Goal: Obtain resource: Download file/media

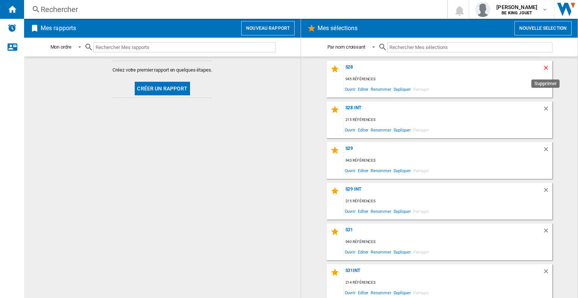
click at [547, 69] on ng-md-icon "Supprimer" at bounding box center [547, 68] width 9 height 9
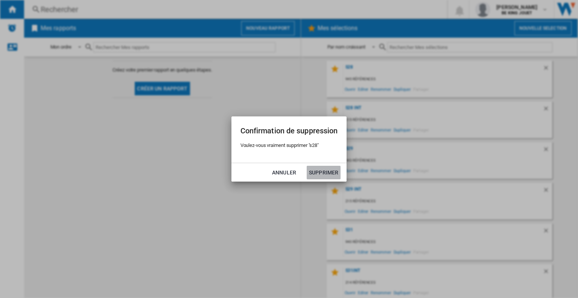
click at [324, 174] on button "Supprimer" at bounding box center [324, 173] width 34 height 14
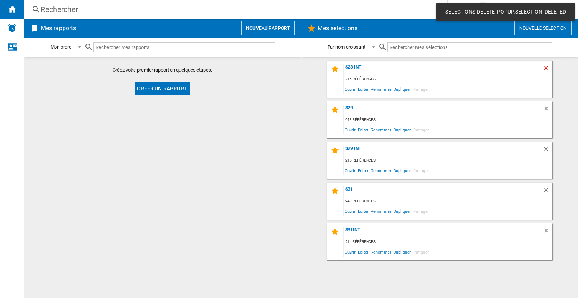
click at [543, 66] on ng-md-icon "Supprimer" at bounding box center [547, 68] width 9 height 9
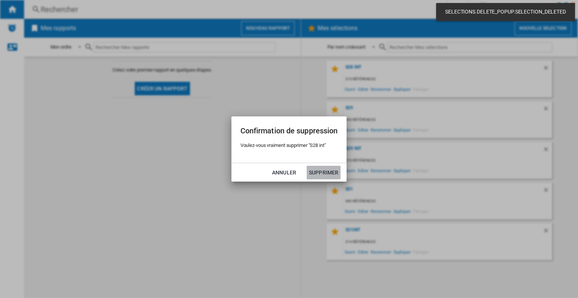
click at [328, 172] on button "Supprimer" at bounding box center [324, 173] width 34 height 14
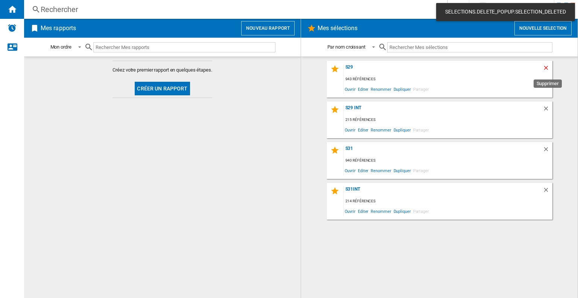
click at [545, 66] on ng-md-icon "Supprimer" at bounding box center [547, 68] width 9 height 9
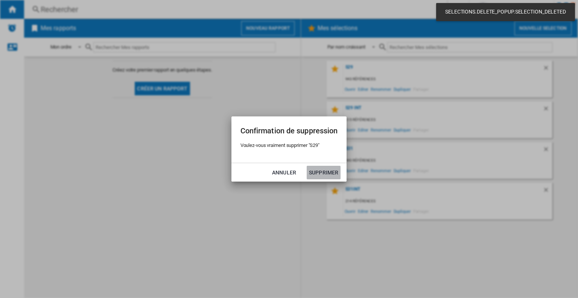
click at [333, 170] on button "Supprimer" at bounding box center [324, 173] width 34 height 14
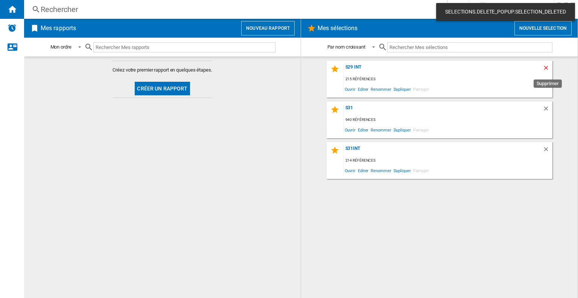
click at [545, 67] on ng-md-icon "Supprimer" at bounding box center [547, 68] width 9 height 9
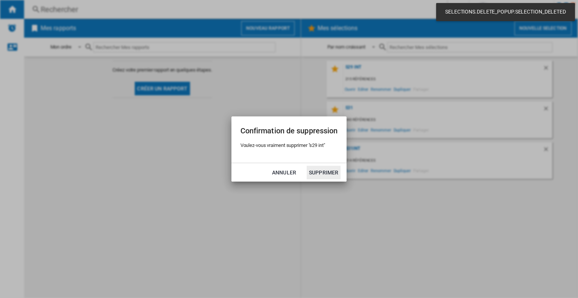
click at [325, 173] on button "Supprimer" at bounding box center [324, 173] width 34 height 14
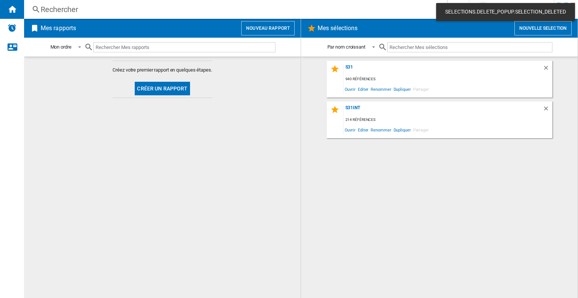
click at [542, 28] on button "Nouvelle selection" at bounding box center [543, 28] width 57 height 14
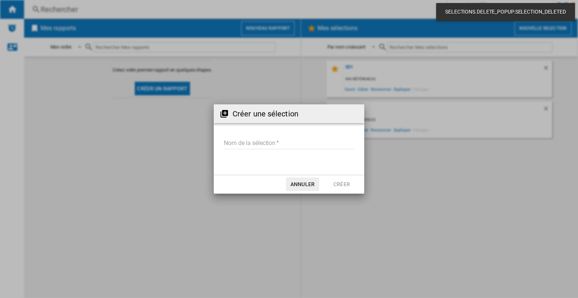
click at [293, 143] on input "Nom de la sélection" at bounding box center [289, 143] width 131 height 11
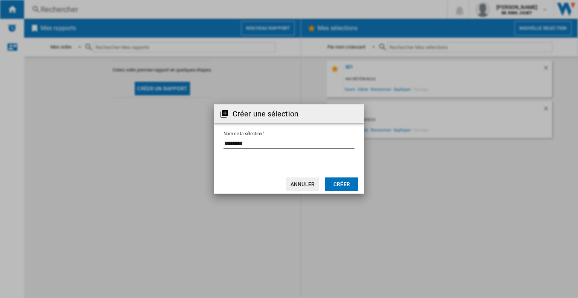
type input "*******"
click at [346, 185] on button "Créer" at bounding box center [341, 184] width 33 height 14
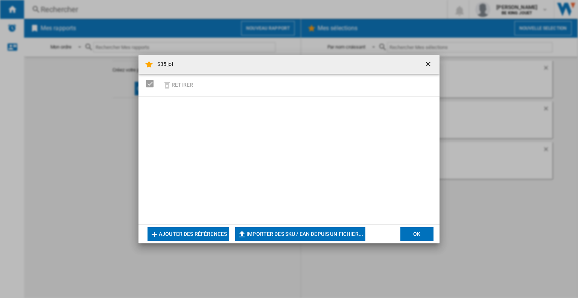
click at [284, 235] on button "Importer des SKU / EAN depuis un fichier..." at bounding box center [300, 234] width 130 height 14
type input "**********"
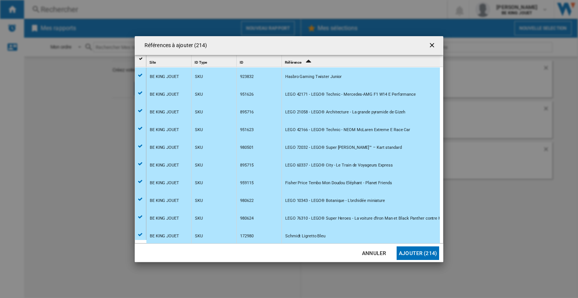
click at [422, 248] on button "Ajouter (214)" at bounding box center [418, 253] width 43 height 14
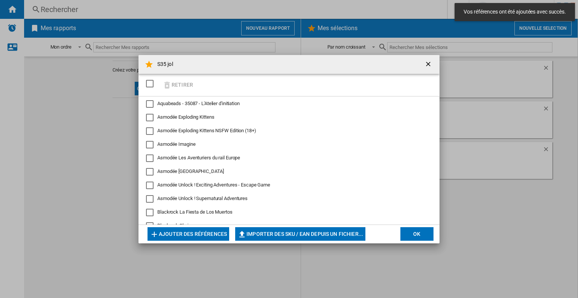
click at [407, 233] on button "OK" at bounding box center [417, 234] width 33 height 14
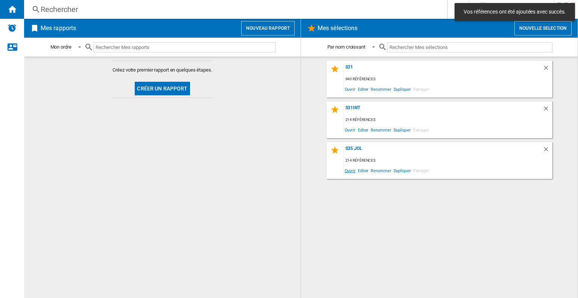
click at [349, 170] on span "Ouvrir" at bounding box center [350, 170] width 13 height 10
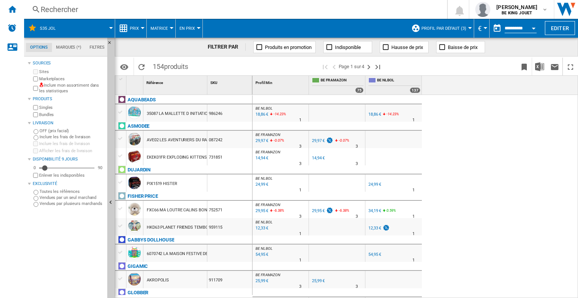
click at [36, 93] on div "Inclure mon assortiment dans les statistiques" at bounding box center [68, 88] width 73 height 12
click at [474, 133] on div "BE NL BOL : BE NL BOL -1.0 % 18,86 € -14.23 % N/A 1 BE NL BOL : BE NL BOL BE NL…" at bounding box center [416, 197] width 326 height 204
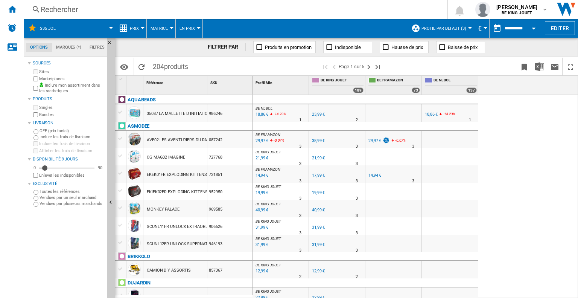
click at [456, 27] on span "Profil par défaut (3)" at bounding box center [444, 28] width 45 height 5
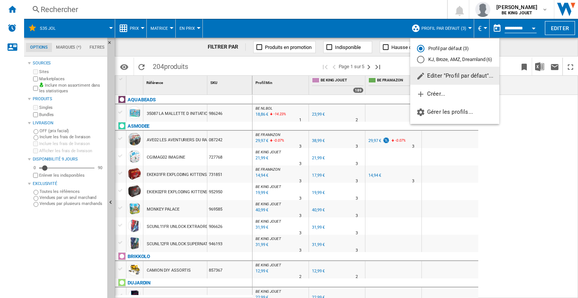
click at [531, 176] on md-backdrop at bounding box center [289, 149] width 578 height 298
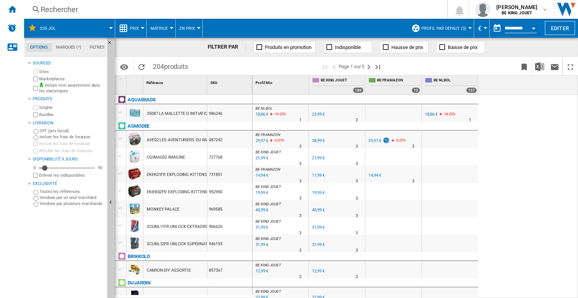
click at [444, 28] on span "Profil par défaut (3)" at bounding box center [444, 28] width 45 height 5
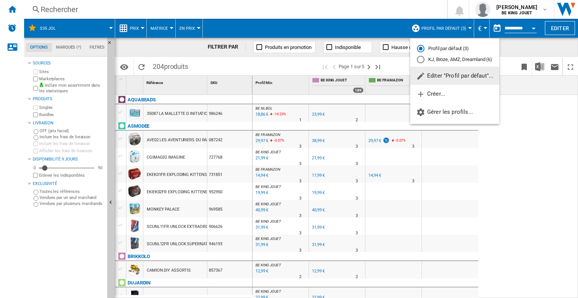
click at [450, 59] on md-radio-button "KJ, Broze, AMZ, Dreamland (6)" at bounding box center [455, 59] width 76 height 7
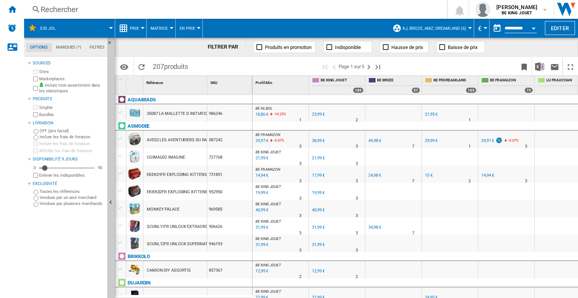
click at [449, 29] on span "KJ, Broze, AMZ, Dreamland (6)" at bounding box center [435, 28] width 64 height 5
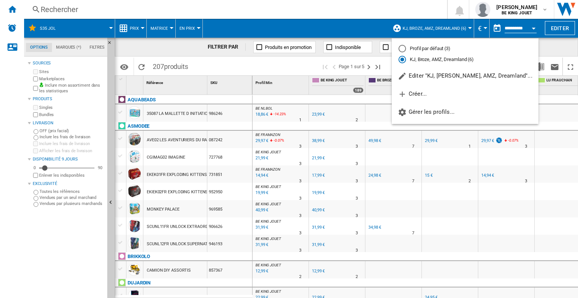
click at [425, 50] on md-radio-button "Profil par défaut (3)" at bounding box center [465, 48] width 133 height 7
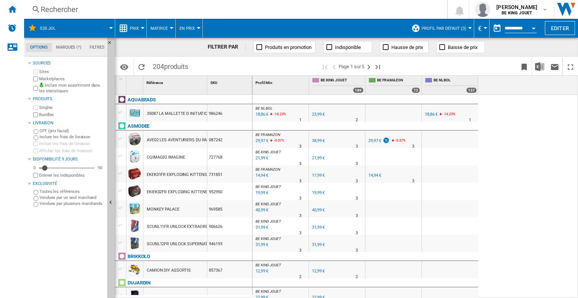
drag, startPoint x: 541, startPoint y: 137, endPoint x: 540, endPoint y: 87, distance: 50.1
click at [541, 135] on div "BE NL BOL : BE NL BOL -21.4 % 18,86 € -14.23 % N/A 1 BE NL BOL : BE NL BOL BE K…" at bounding box center [416, 197] width 326 height 204
click at [541, 64] on img "Télécharger au format Excel" at bounding box center [539, 66] width 9 height 9
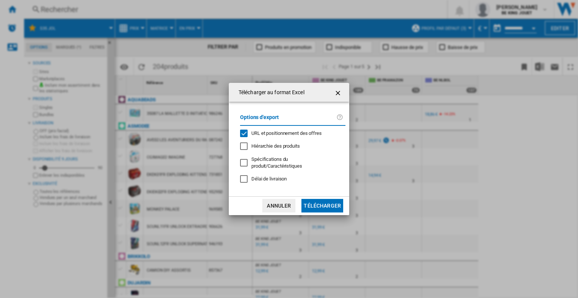
click at [283, 135] on span "URL et positionnement des offres" at bounding box center [286, 133] width 70 height 6
click at [328, 206] on button "Télécharger" at bounding box center [323, 206] width 42 height 14
